Goal: Find contact information: Find contact information

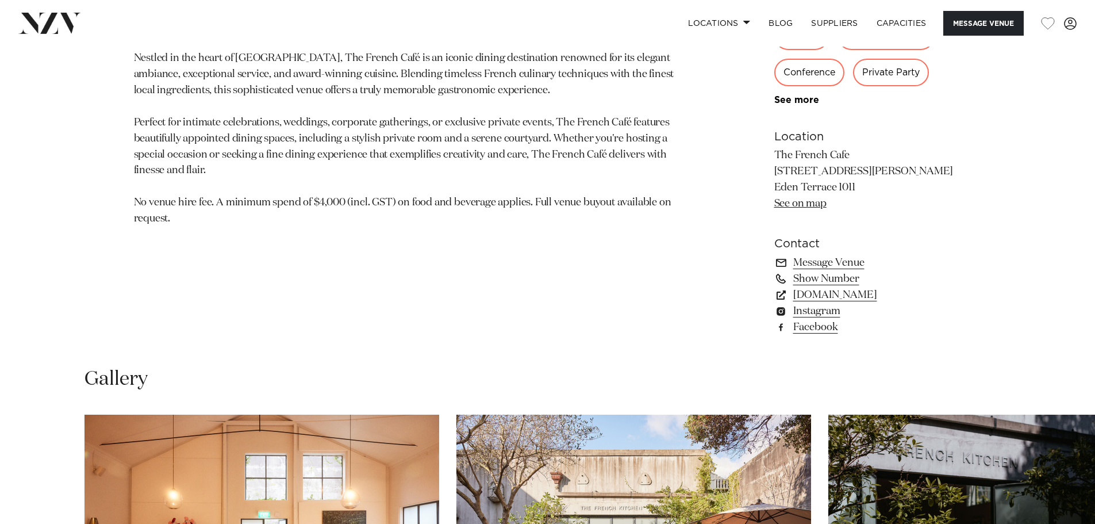
scroll to position [805, 0]
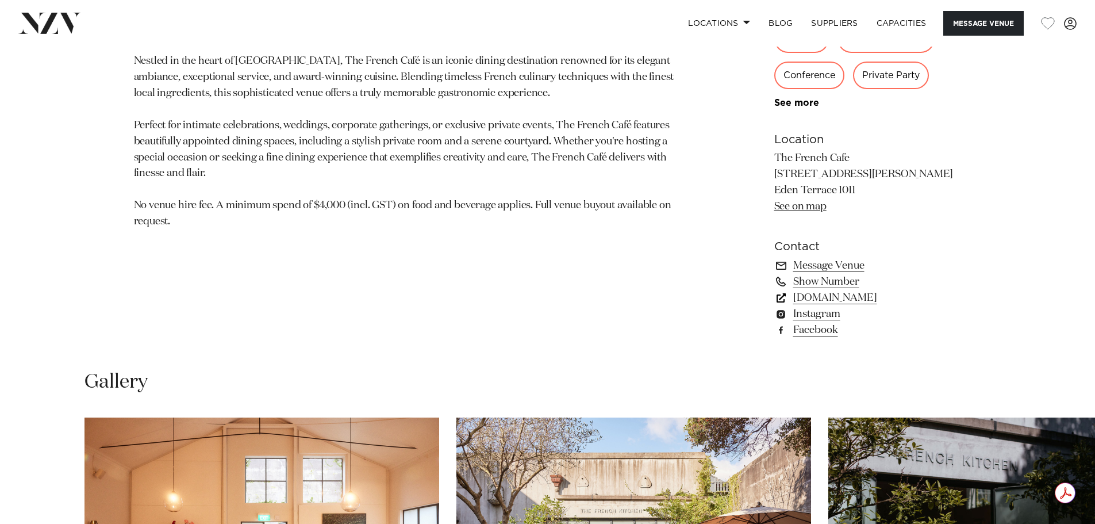
click at [874, 294] on link "[DOMAIN_NAME]" at bounding box center [867, 298] width 187 height 16
click at [824, 265] on link "Message Venue" at bounding box center [867, 266] width 187 height 16
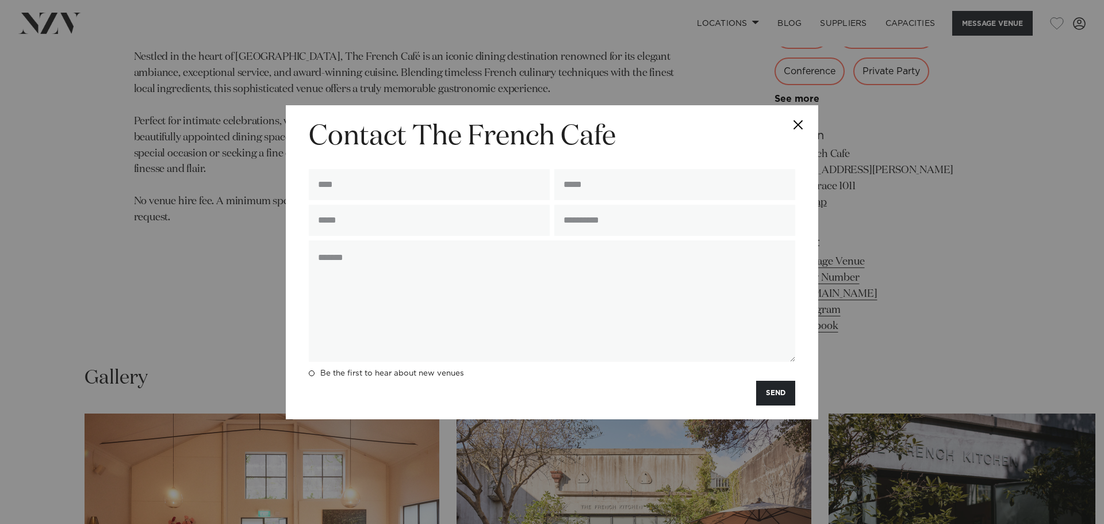
drag, startPoint x: 796, startPoint y: 123, endPoint x: 783, endPoint y: 159, distance: 38.0
click at [797, 123] on button "Close" at bounding box center [798, 125] width 40 height 40
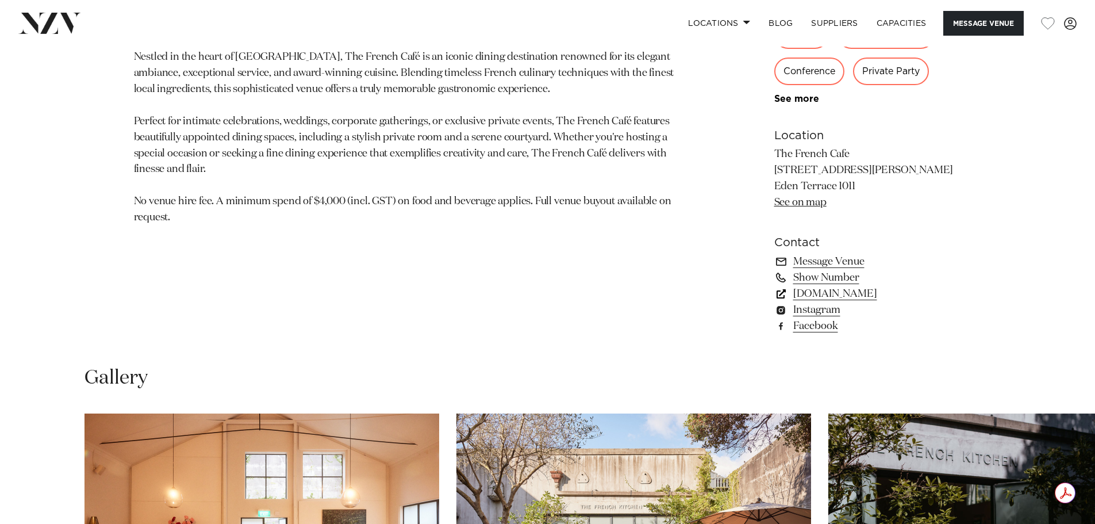
click at [880, 291] on link "[DOMAIN_NAME]" at bounding box center [867, 294] width 187 height 16
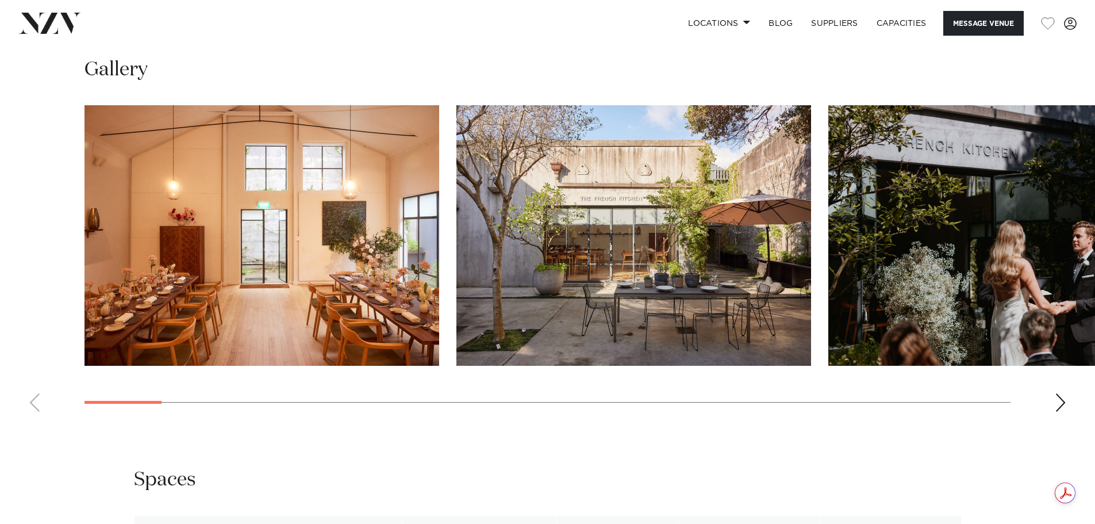
scroll to position [1096, 0]
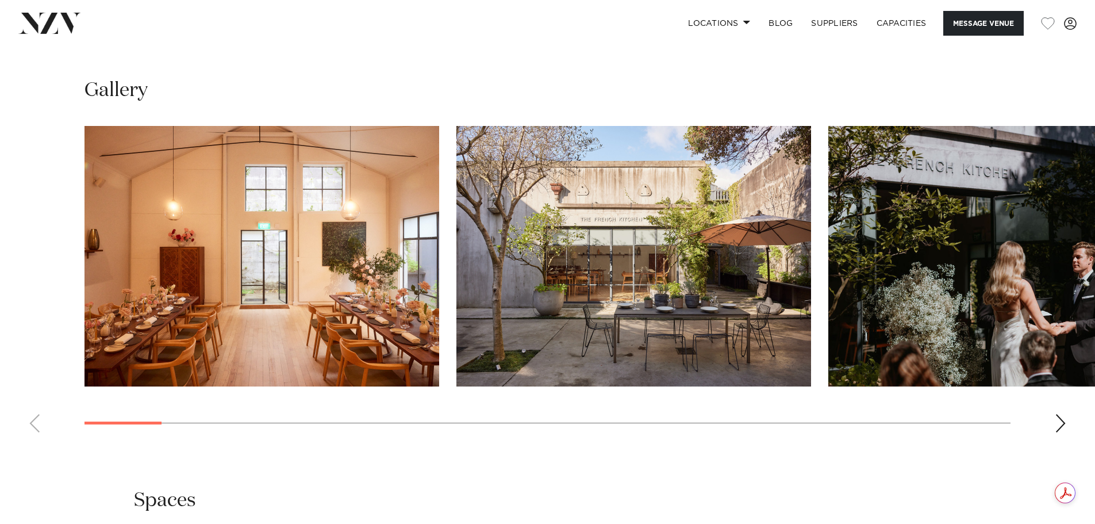
click at [1060, 418] on div "Next slide" at bounding box center [1060, 423] width 11 height 18
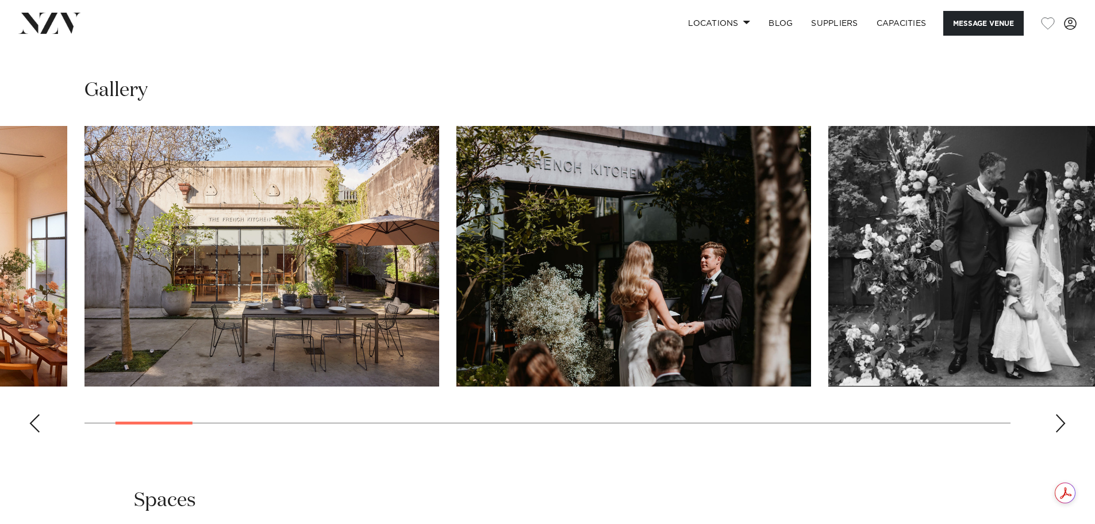
click at [1060, 418] on div "Next slide" at bounding box center [1060, 423] width 11 height 18
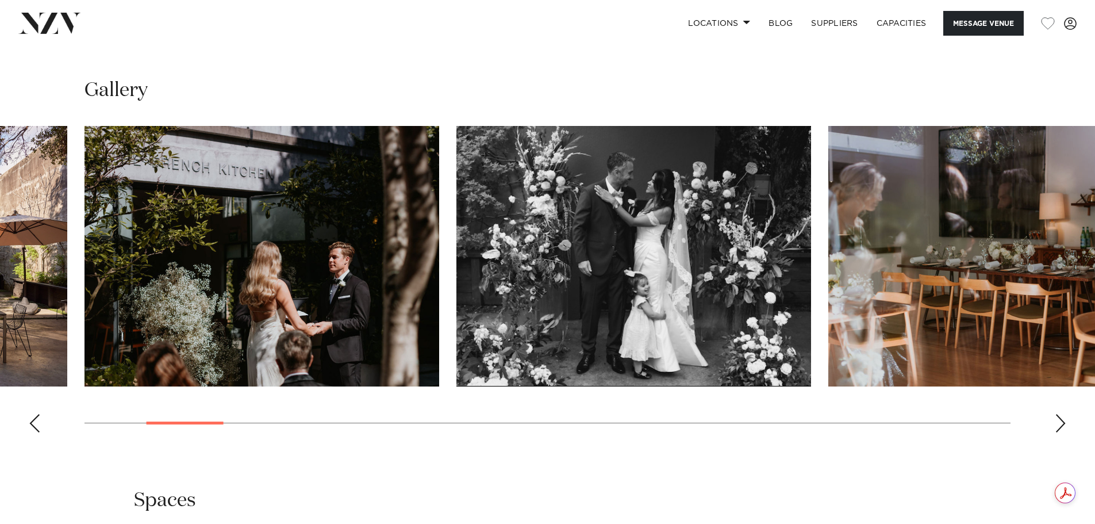
click at [1060, 418] on div "Next slide" at bounding box center [1060, 423] width 11 height 18
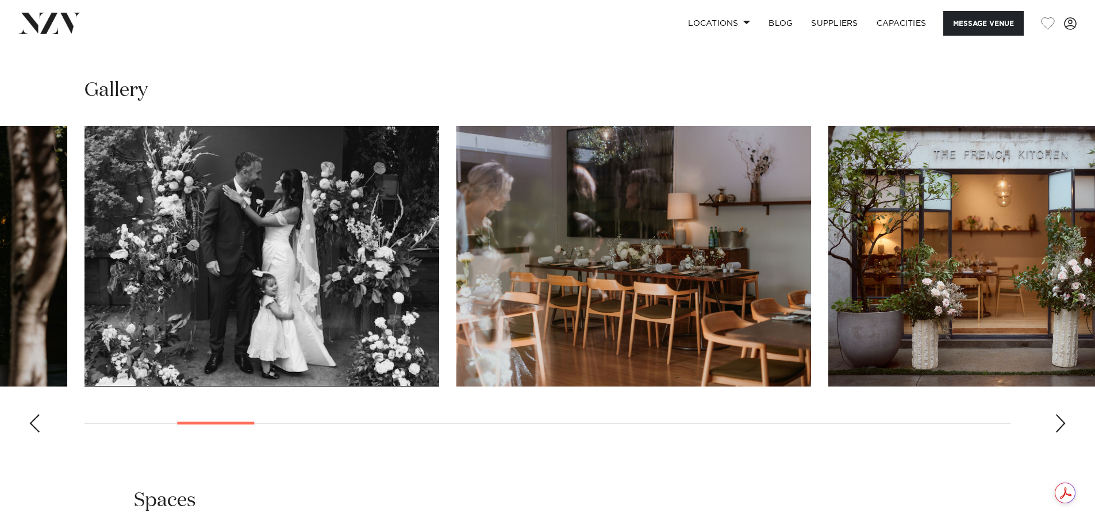
click at [1060, 418] on div "Next slide" at bounding box center [1060, 423] width 11 height 18
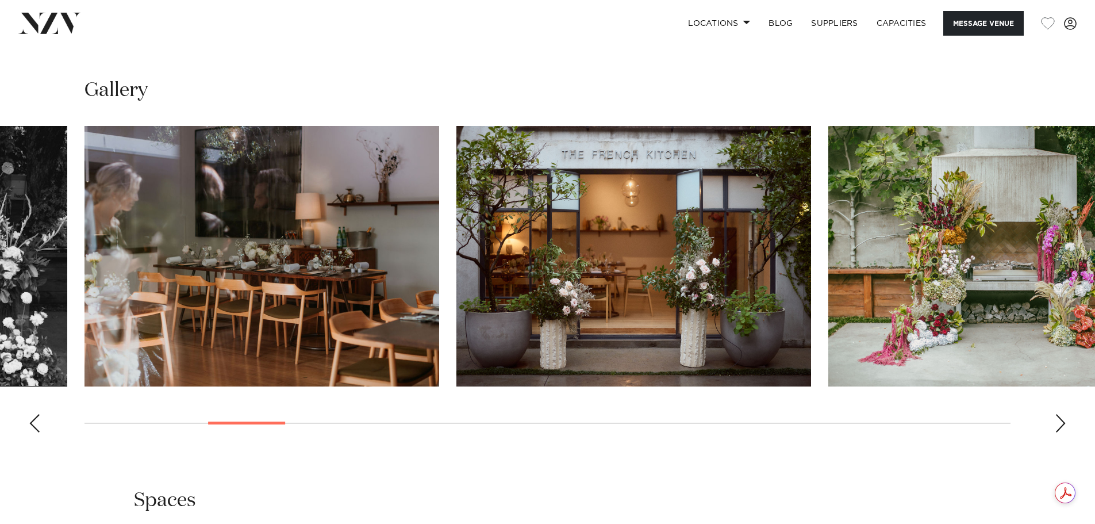
click at [1060, 418] on div "Next slide" at bounding box center [1060, 423] width 11 height 18
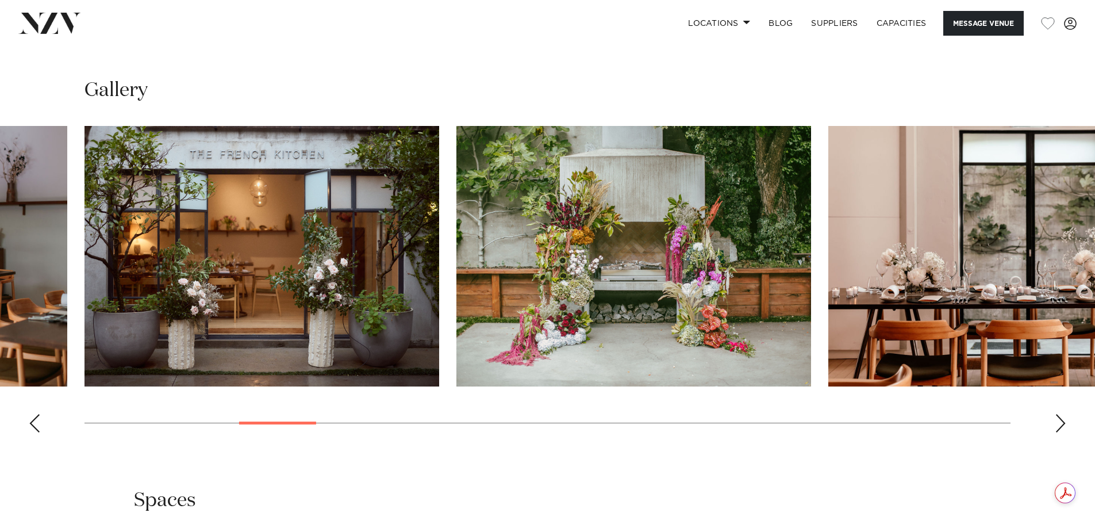
click at [1060, 418] on div "Next slide" at bounding box center [1060, 423] width 11 height 18
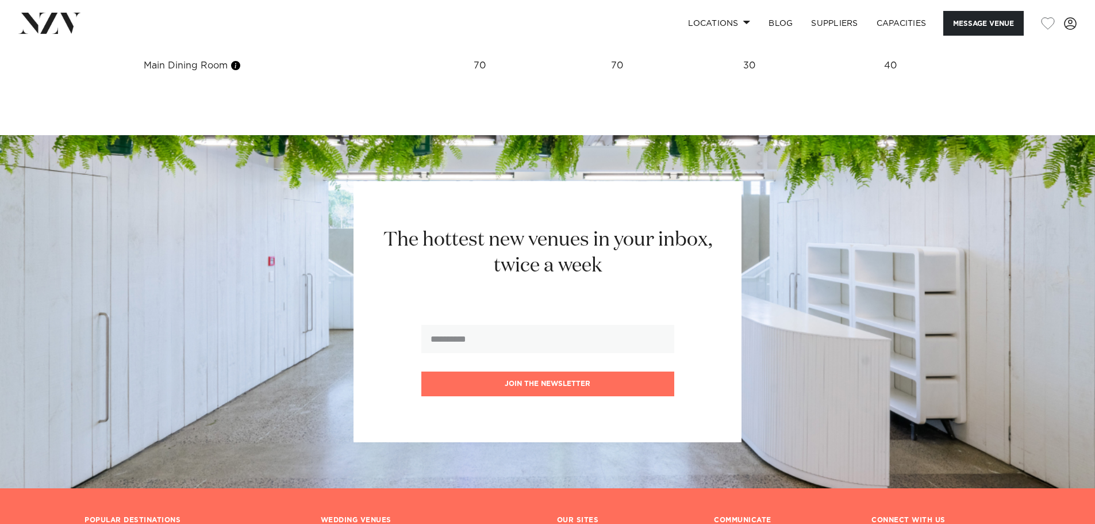
scroll to position [1556, 0]
